Goal: Obtain resource: Obtain resource

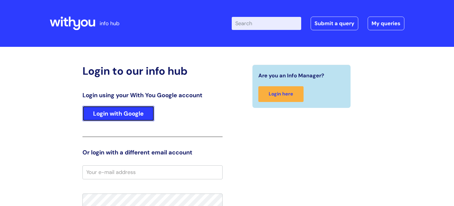
click at [118, 120] on link "Login with Google" at bounding box center [119, 113] width 72 height 15
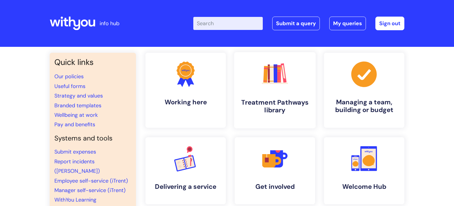
click at [241, 102] on h4 "Treatment Pathways library" at bounding box center [275, 106] width 72 height 16
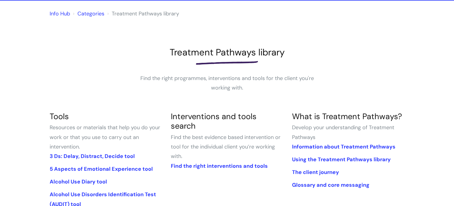
scroll to position [47, 0]
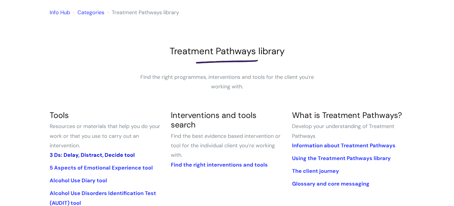
click at [101, 154] on link "3 Ds: Delay, Distract, Decide tool" at bounding box center [92, 154] width 85 height 7
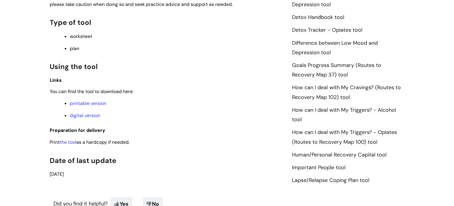
scroll to position [355, 0]
click at [84, 106] on link "printable version" at bounding box center [88, 103] width 37 height 6
